Goal: Transaction & Acquisition: Download file/media

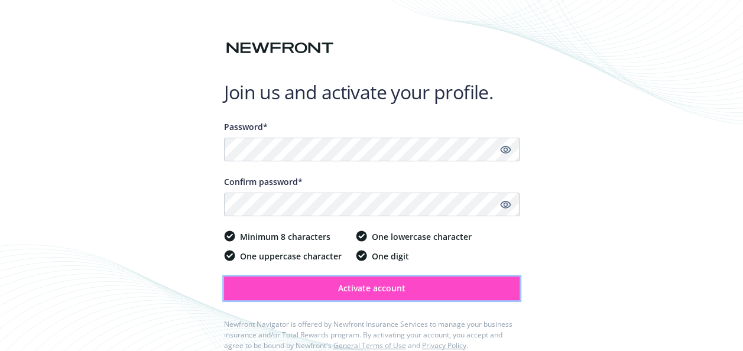
click at [318, 288] on button "Activate account" at bounding box center [371, 288] width 295 height 24
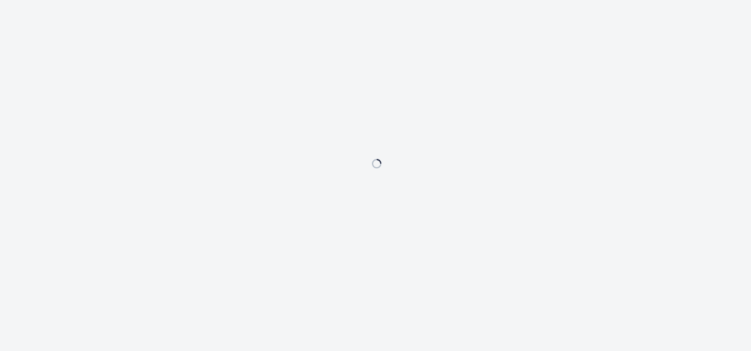
click at [476, 203] on div at bounding box center [375, 175] width 751 height 351
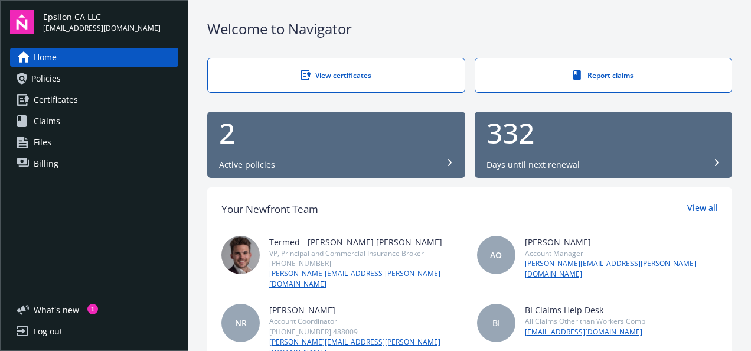
click at [441, 164] on div "Active policies" at bounding box center [336, 165] width 235 height 12
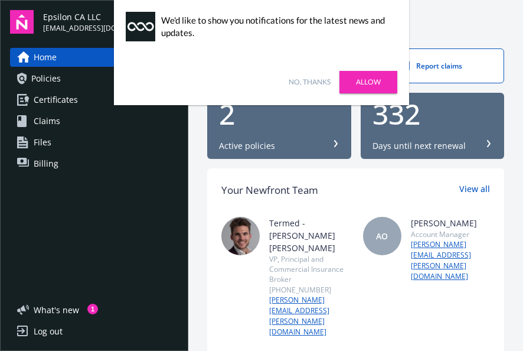
click at [471, 21] on div "Welcome to Navigator" at bounding box center [355, 29] width 297 height 20
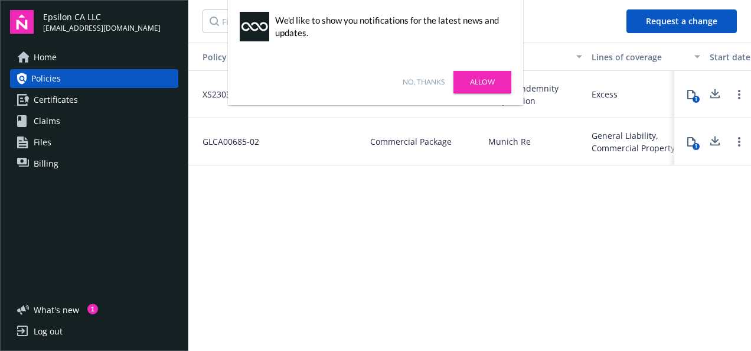
click at [470, 219] on div "Policy number Policy type Carrier Lines of coverage Start date End date Total c…" at bounding box center [469, 196] width 563 height 307
click at [437, 82] on link "No, thanks" at bounding box center [424, 82] width 42 height 11
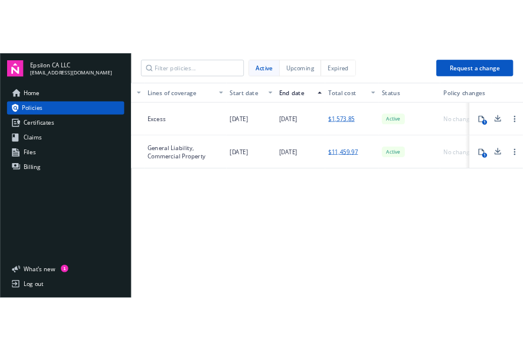
scroll to position [0, 411]
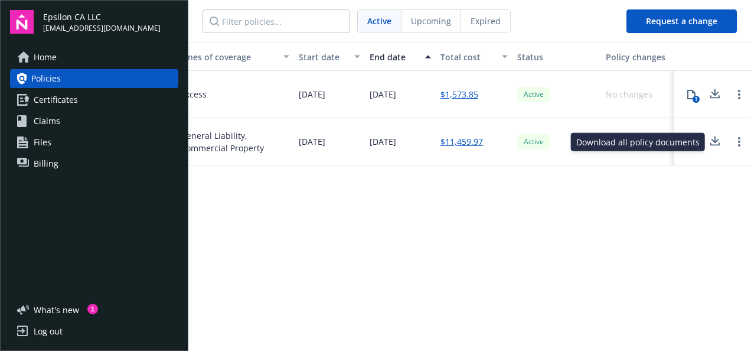
click at [721, 144] on icon at bounding box center [715, 141] width 14 height 15
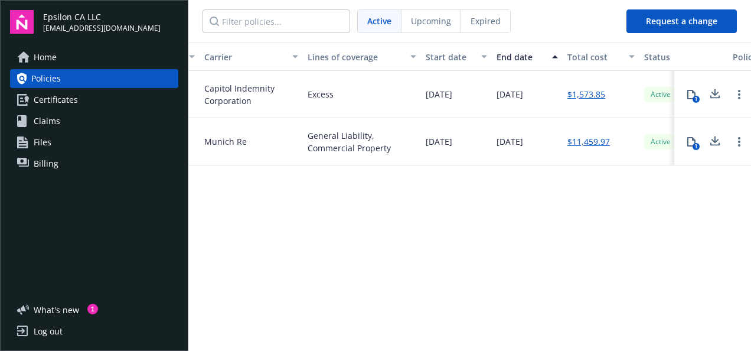
scroll to position [0, 297]
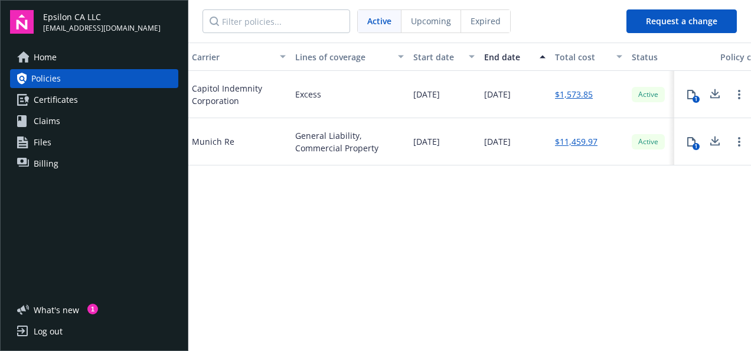
click at [70, 58] on link "Home" at bounding box center [94, 57] width 168 height 19
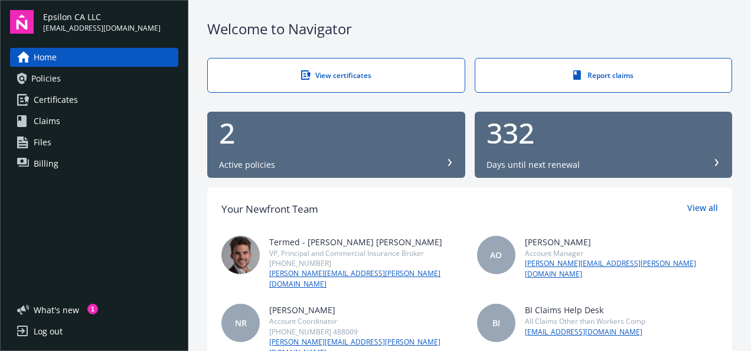
click at [448, 161] on icon at bounding box center [450, 162] width 4 height 7
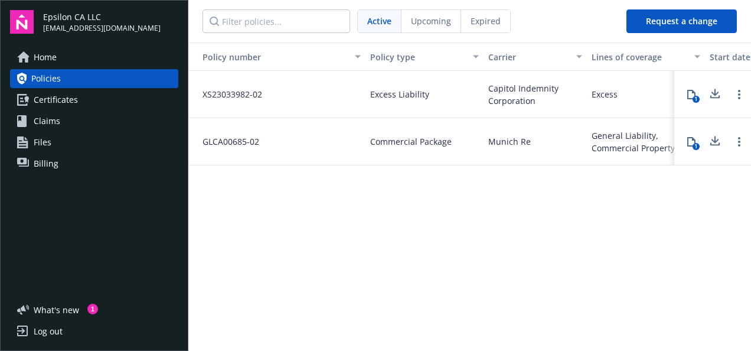
scroll to position [0, 7]
